Goal: Entertainment & Leisure: Consume media (video, audio)

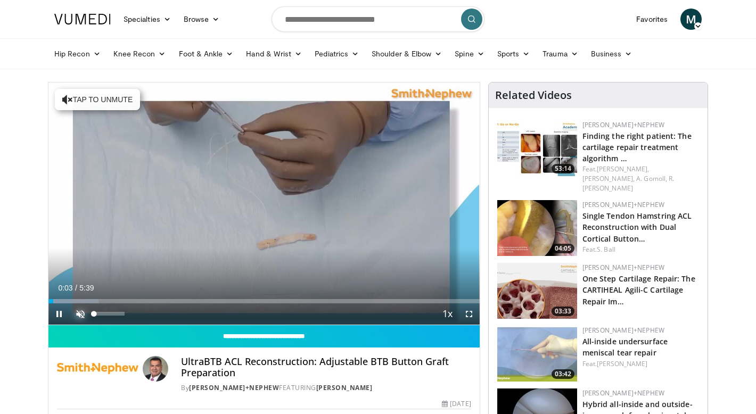
click at [77, 315] on span "Video Player" at bounding box center [80, 313] width 21 height 21
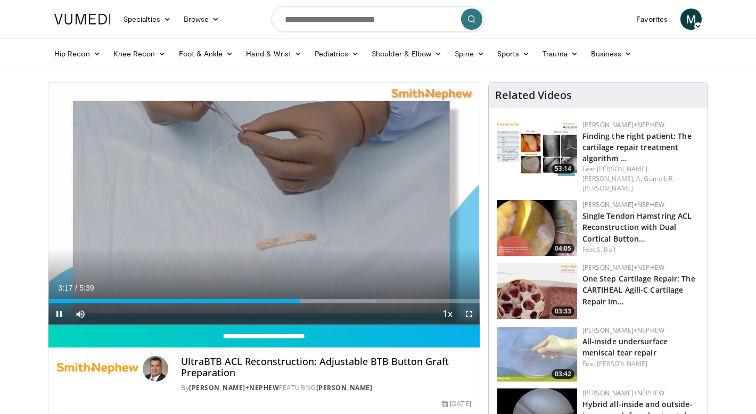
click at [472, 313] on span "Video Player" at bounding box center [468, 313] width 21 height 21
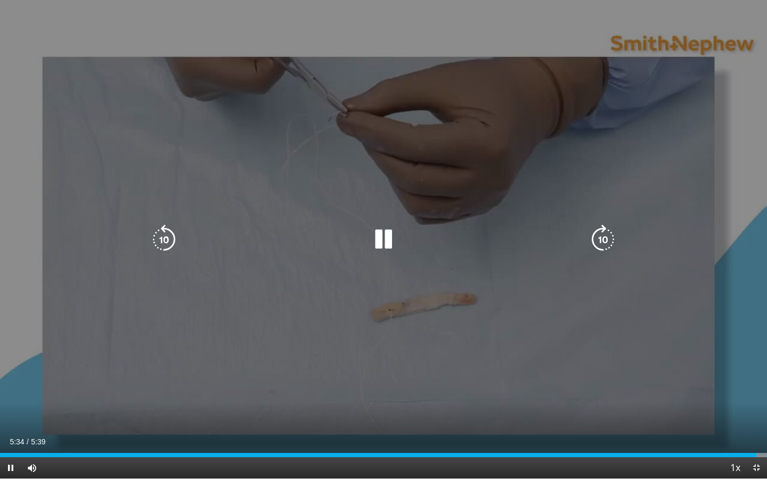
click at [387, 233] on icon "Video Player" at bounding box center [383, 240] width 30 height 30
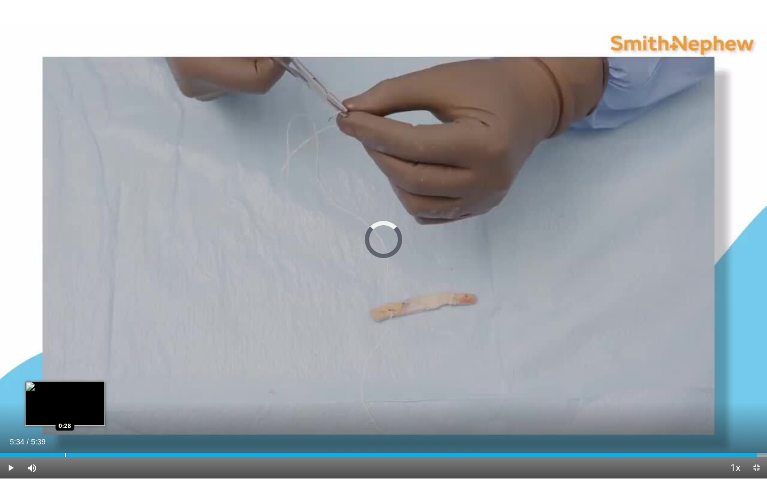
click at [65, 414] on div "Progress Bar" at bounding box center [65, 455] width 1 height 4
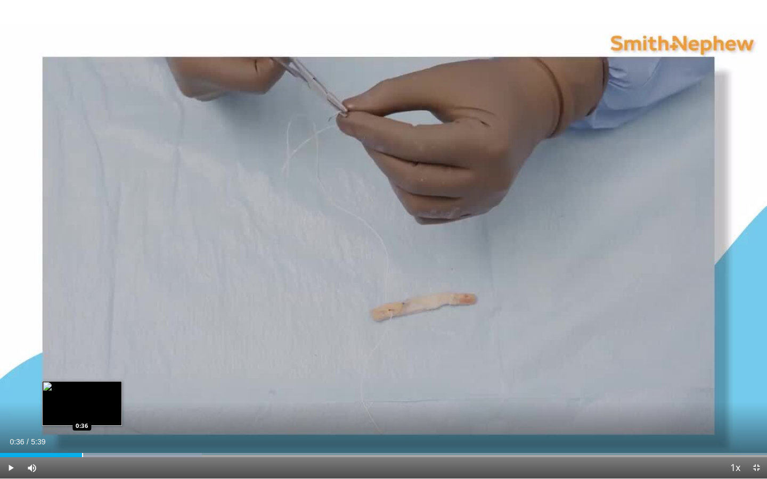
click at [82, 414] on div "Progress Bar" at bounding box center [82, 455] width 1 height 4
click at [94, 414] on div "Progress Bar" at bounding box center [94, 455] width 1 height 4
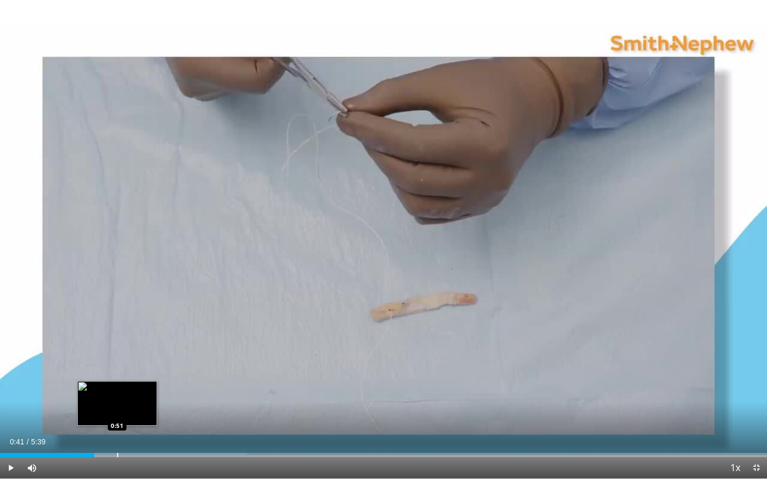
click at [117, 414] on div "Progress Bar" at bounding box center [117, 455] width 1 height 4
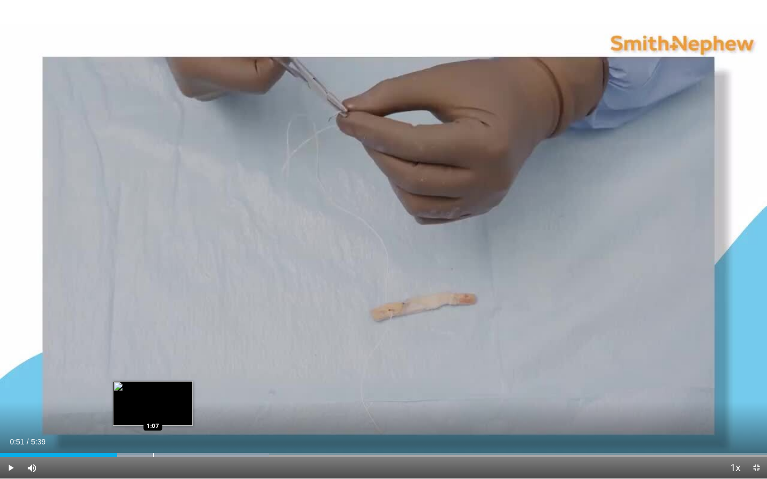
click at [153, 414] on div "Progress Bar" at bounding box center [153, 455] width 1 height 4
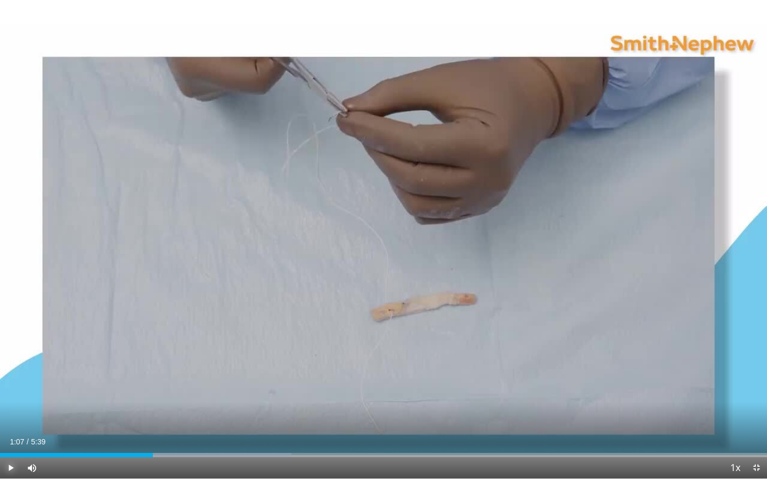
click at [8, 414] on span "Video Player" at bounding box center [10, 467] width 21 height 21
click at [141, 414] on div "Progress Bar" at bounding box center [141, 455] width 1 height 4
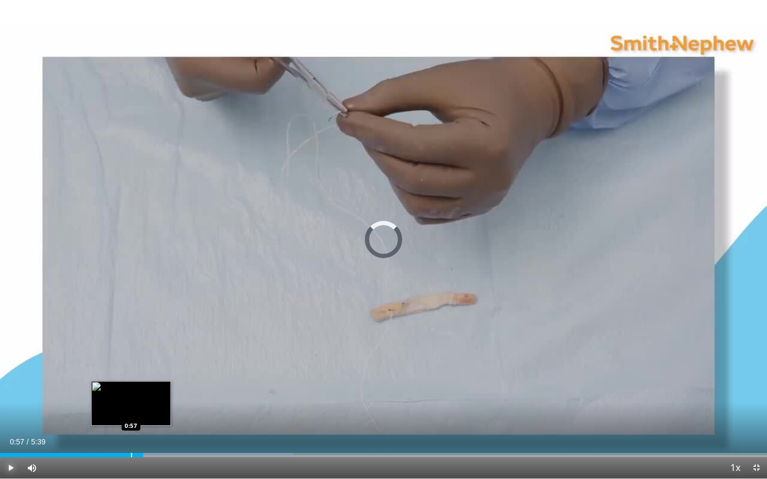
click at [131, 414] on div "Progress Bar" at bounding box center [131, 455] width 1 height 4
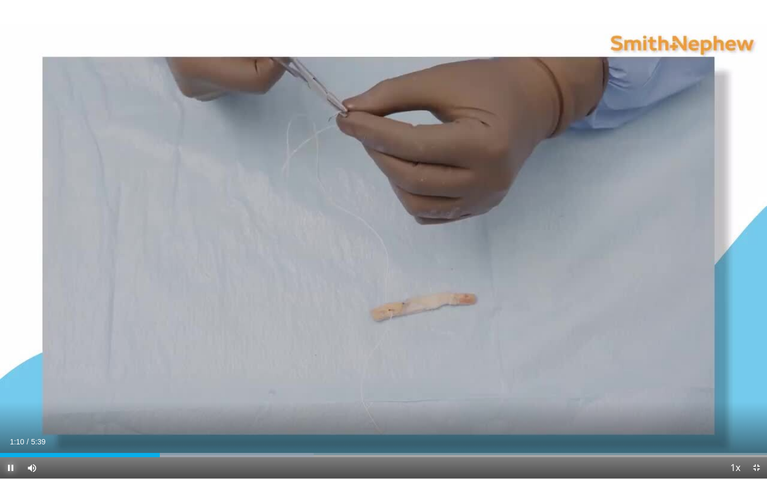
click at [6, 414] on span "Video Player" at bounding box center [10, 467] width 21 height 21
click at [11, 414] on span "Video Player" at bounding box center [10, 467] width 21 height 21
click at [169, 414] on div "Progress Bar" at bounding box center [169, 455] width 1 height 4
click at [154, 414] on div "Progress Bar" at bounding box center [154, 455] width 1 height 4
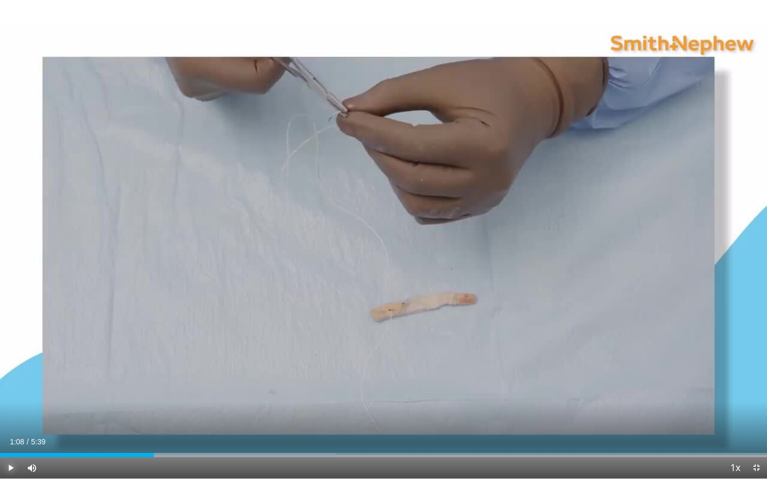
click at [9, 414] on span "Video Player" at bounding box center [10, 467] width 21 height 21
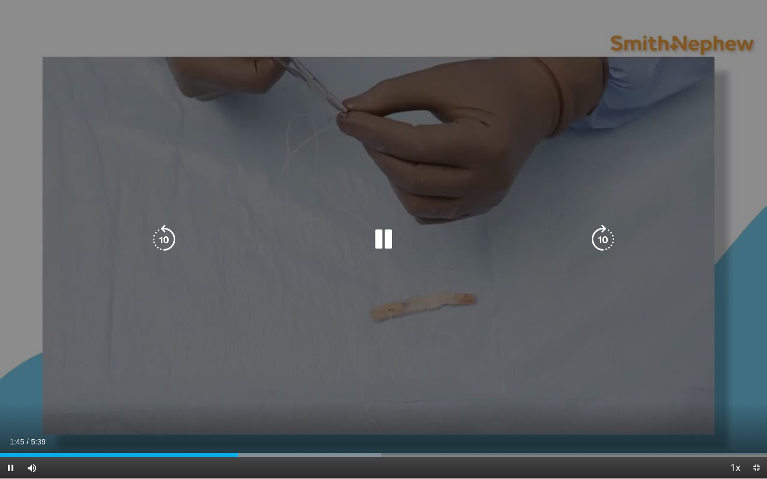
click at [379, 241] on icon "Video Player" at bounding box center [383, 240] width 30 height 30
click at [368, 250] on icon "Video Player" at bounding box center [383, 240] width 30 height 30
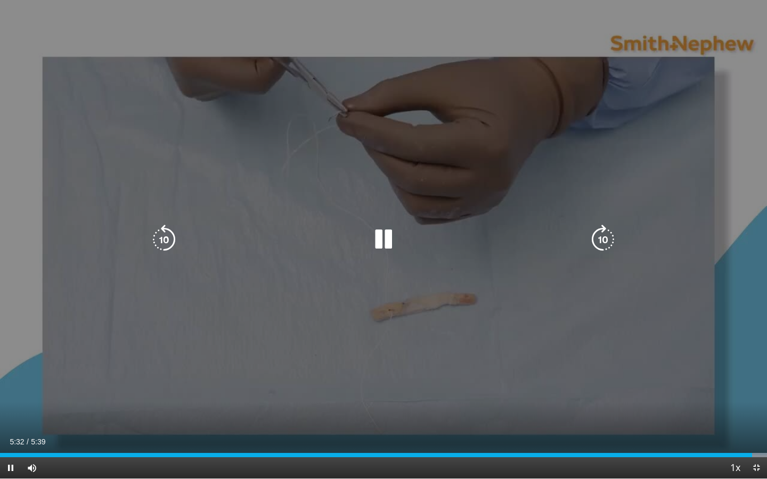
click at [385, 235] on icon "Video Player" at bounding box center [383, 240] width 30 height 30
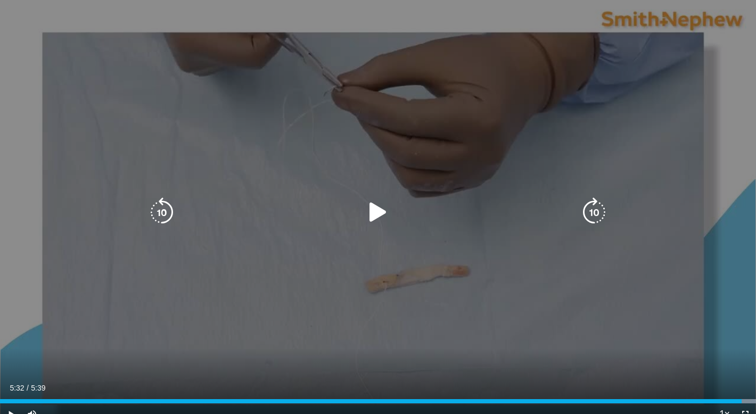
scroll to position [249, 0]
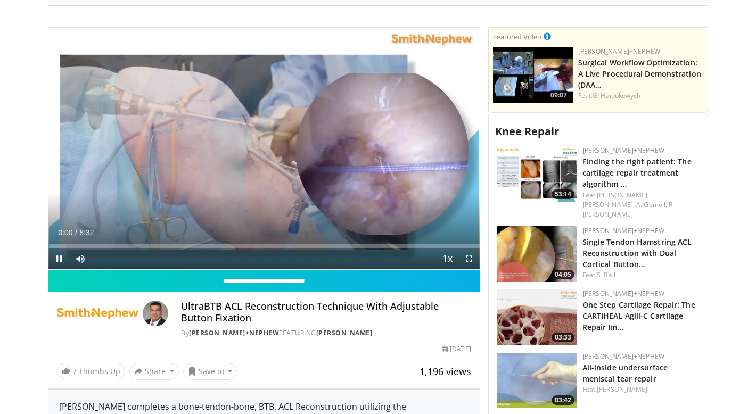
scroll to position [304, 0]
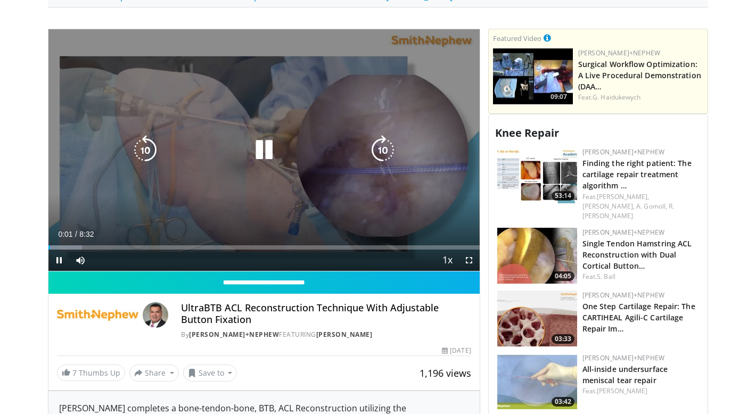
click at [265, 143] on icon "Video Player" at bounding box center [264, 150] width 30 height 30
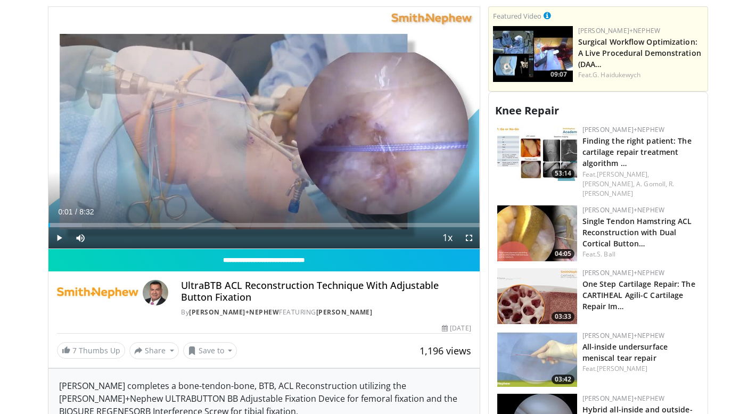
scroll to position [330, 0]
